Goal: Find specific page/section: Find specific page/section

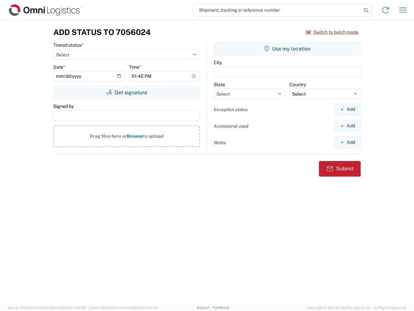
click at [278, 10] on input "search" at bounding box center [278, 10] width 168 height 12
click at [366, 10] on icon at bounding box center [366, 10] width 9 height 9
click at [386, 10] on icon at bounding box center [385, 10] width 10 height 10
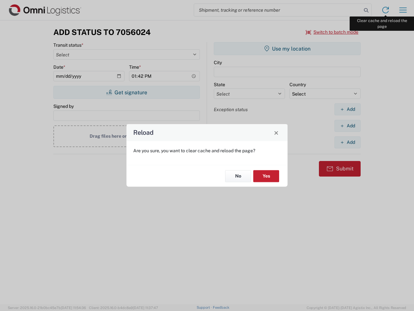
click at [403, 10] on div "Reload Are you sure, you want to clear cache and reload the page? No Yes" at bounding box center [207, 155] width 414 height 311
click at [332, 32] on div "Reload Are you sure, you want to clear cache and reload the page? No Yes" at bounding box center [207, 155] width 414 height 311
click at [126, 92] on div "Reload Are you sure, you want to clear cache and reload the page? No Yes" at bounding box center [207, 155] width 414 height 311
click at [287, 49] on div "Reload Are you sure, you want to clear cache and reload the page? No Yes" at bounding box center [207, 155] width 414 height 311
click at [347, 109] on div "Reload Are you sure, you want to clear cache and reload the page? No Yes" at bounding box center [207, 155] width 414 height 311
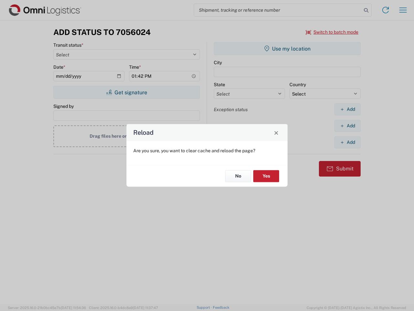
click at [347, 126] on div "Reload Are you sure, you want to clear cache and reload the page? No Yes" at bounding box center [207, 155] width 414 height 311
click at [347, 142] on div "Reload Are you sure, you want to clear cache and reload the page? No Yes" at bounding box center [207, 155] width 414 height 311
